Goal: Feedback & Contribution: Submit feedback/report problem

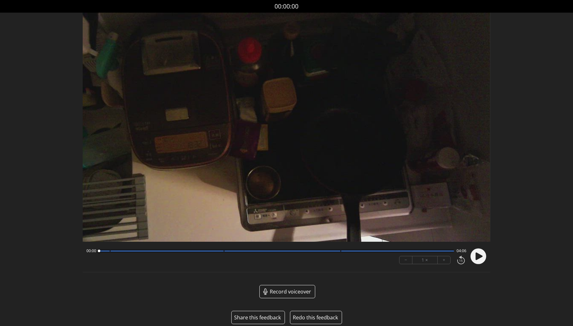
click at [262, 316] on button "Share this feedback" at bounding box center [257, 318] width 47 height 8
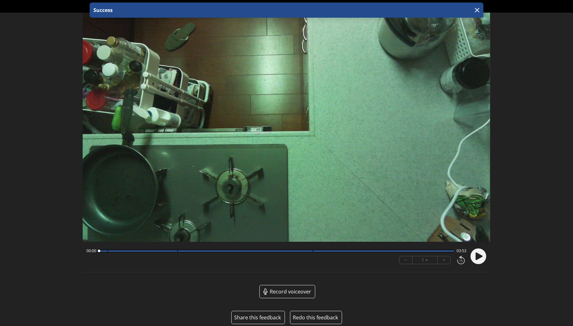
click at [263, 316] on button "Share this feedback" at bounding box center [257, 318] width 47 height 8
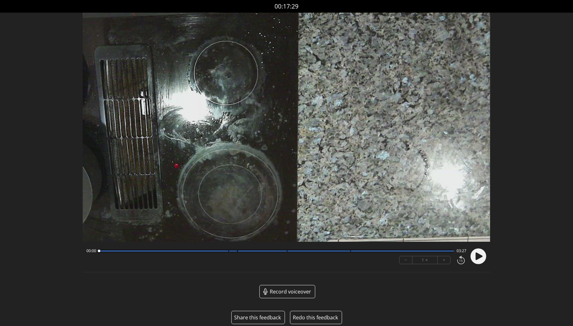
click at [267, 315] on button "Share this feedback" at bounding box center [257, 318] width 47 height 8
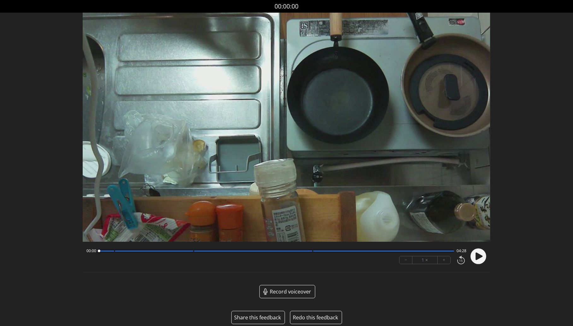
click at [255, 317] on button "Share this feedback" at bounding box center [257, 318] width 47 height 8
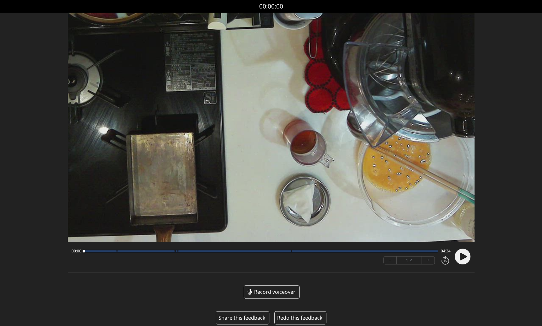
click at [246, 316] on button "Share this feedback" at bounding box center [242, 318] width 47 height 8
